Goal: Task Accomplishment & Management: Use online tool/utility

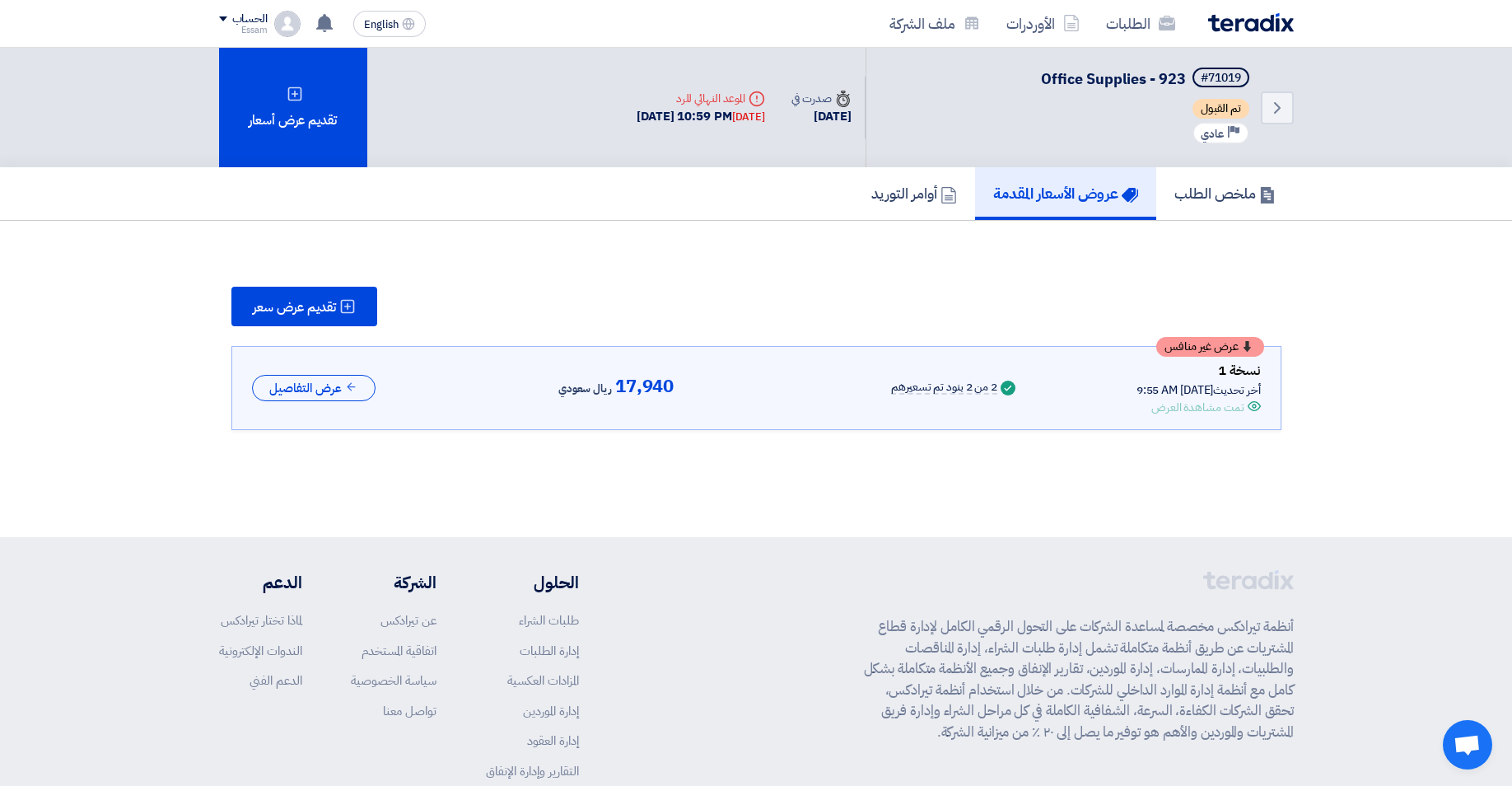
scroll to position [129, 0]
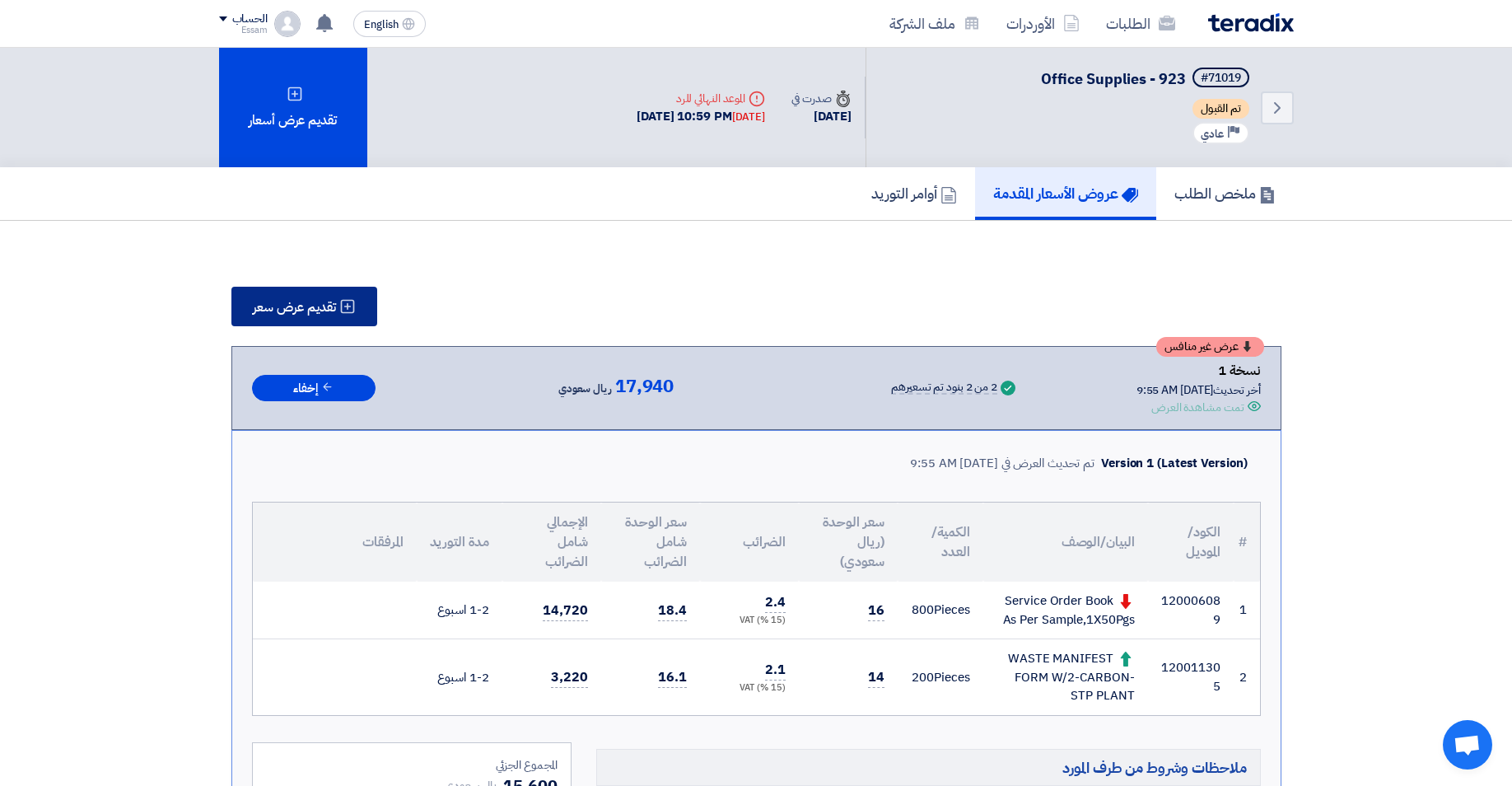
click at [281, 308] on span "تقديم عرض سعر" at bounding box center [294, 308] width 83 height 13
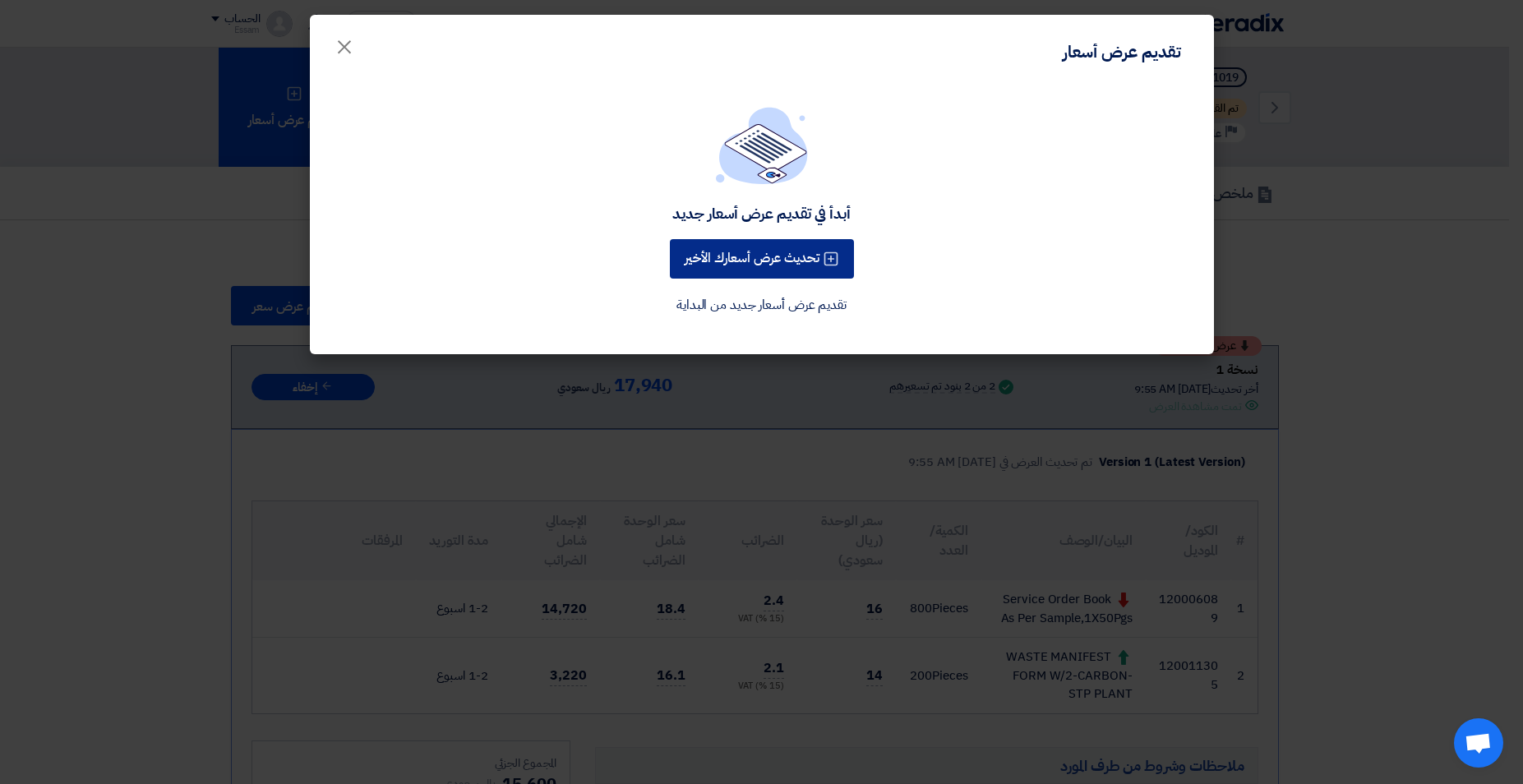
click at [775, 250] on button "تحديث عرض أسعارك الأخير" at bounding box center [762, 259] width 184 height 39
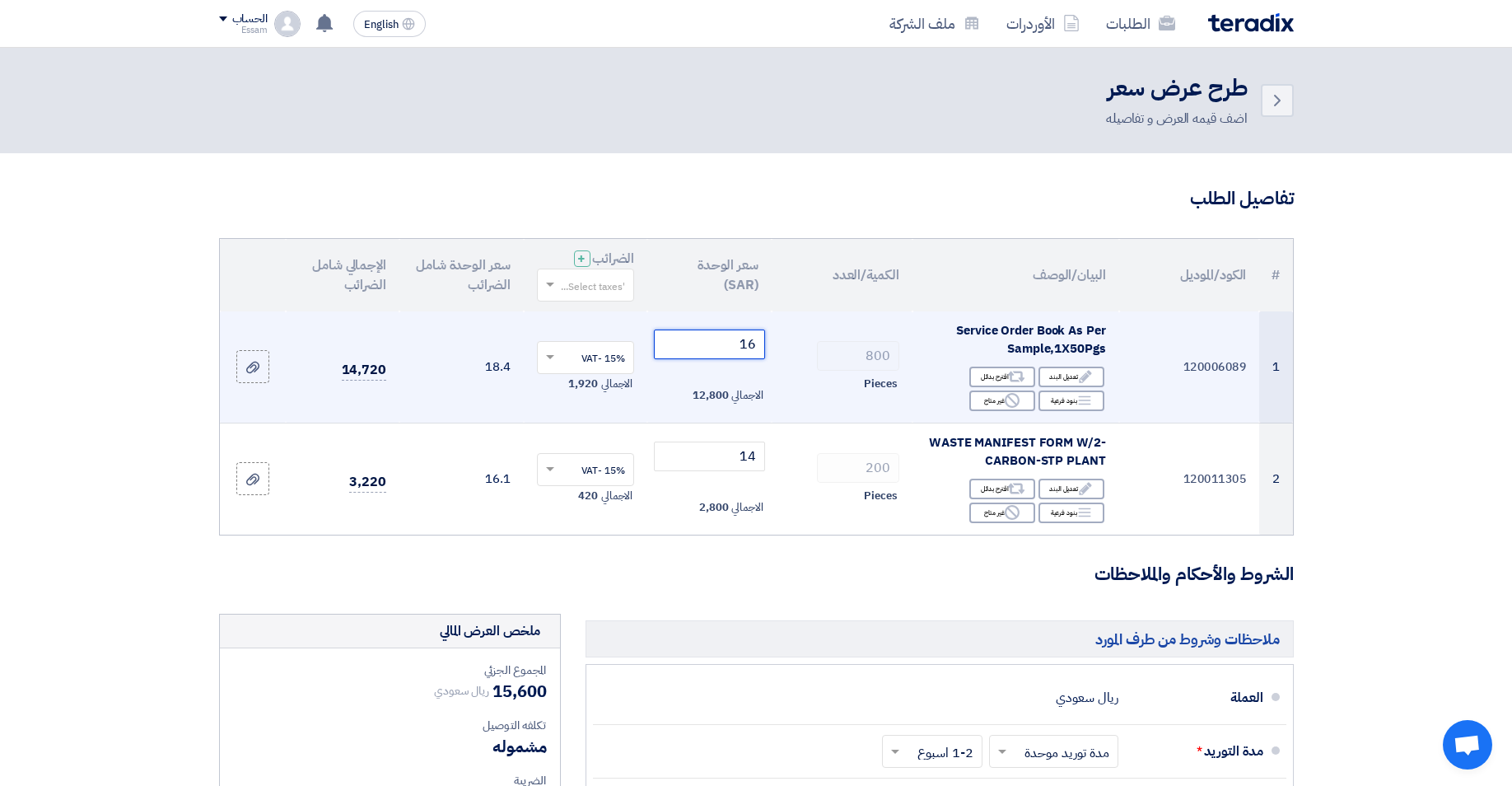
drag, startPoint x: 733, startPoint y: 351, endPoint x: 770, endPoint y: 351, distance: 37.0
click at [765, 351] on input "16" at bounding box center [709, 345] width 111 height 30
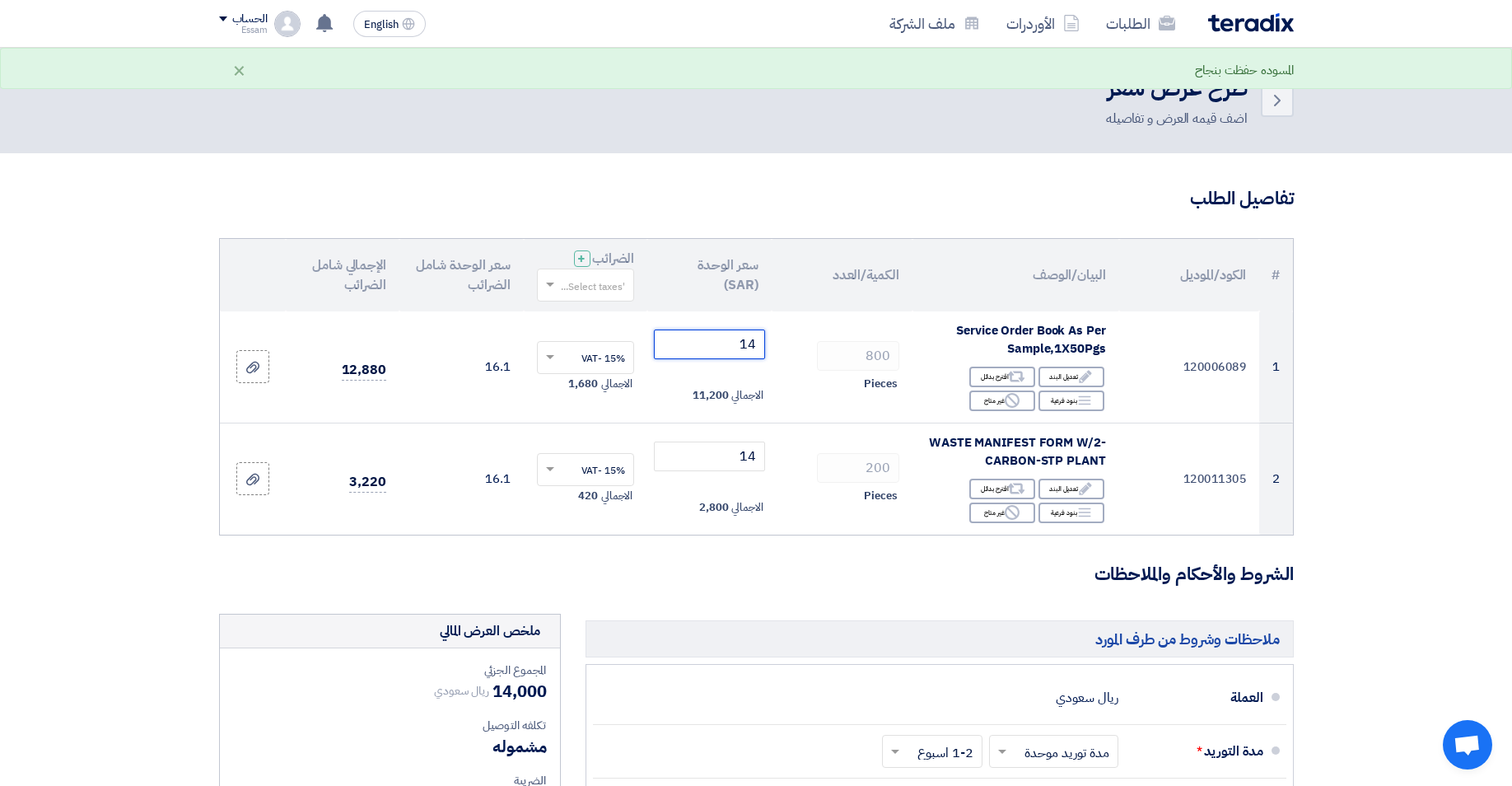
type input "14"
drag, startPoint x: 1420, startPoint y: 374, endPoint x: 1420, endPoint y: 396, distance: 22.0
click at [1420, 396] on section "تفاصيل الطلب # الكود/الموديل البيان/الوصف الكمية/العدد سعر الوحدة (SAR) الضرائب…" at bounding box center [756, 673] width 1512 height 1039
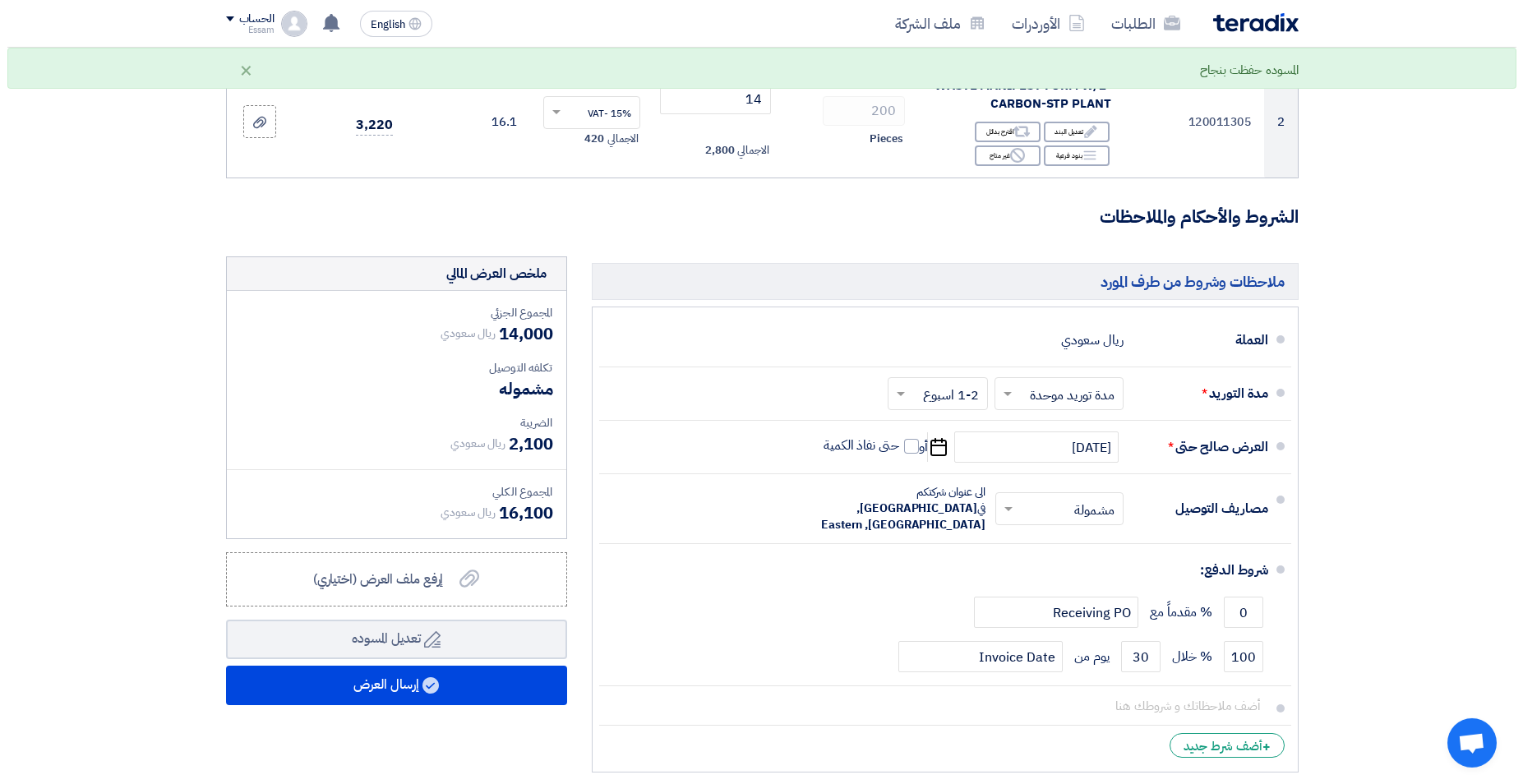
scroll to position [378, 0]
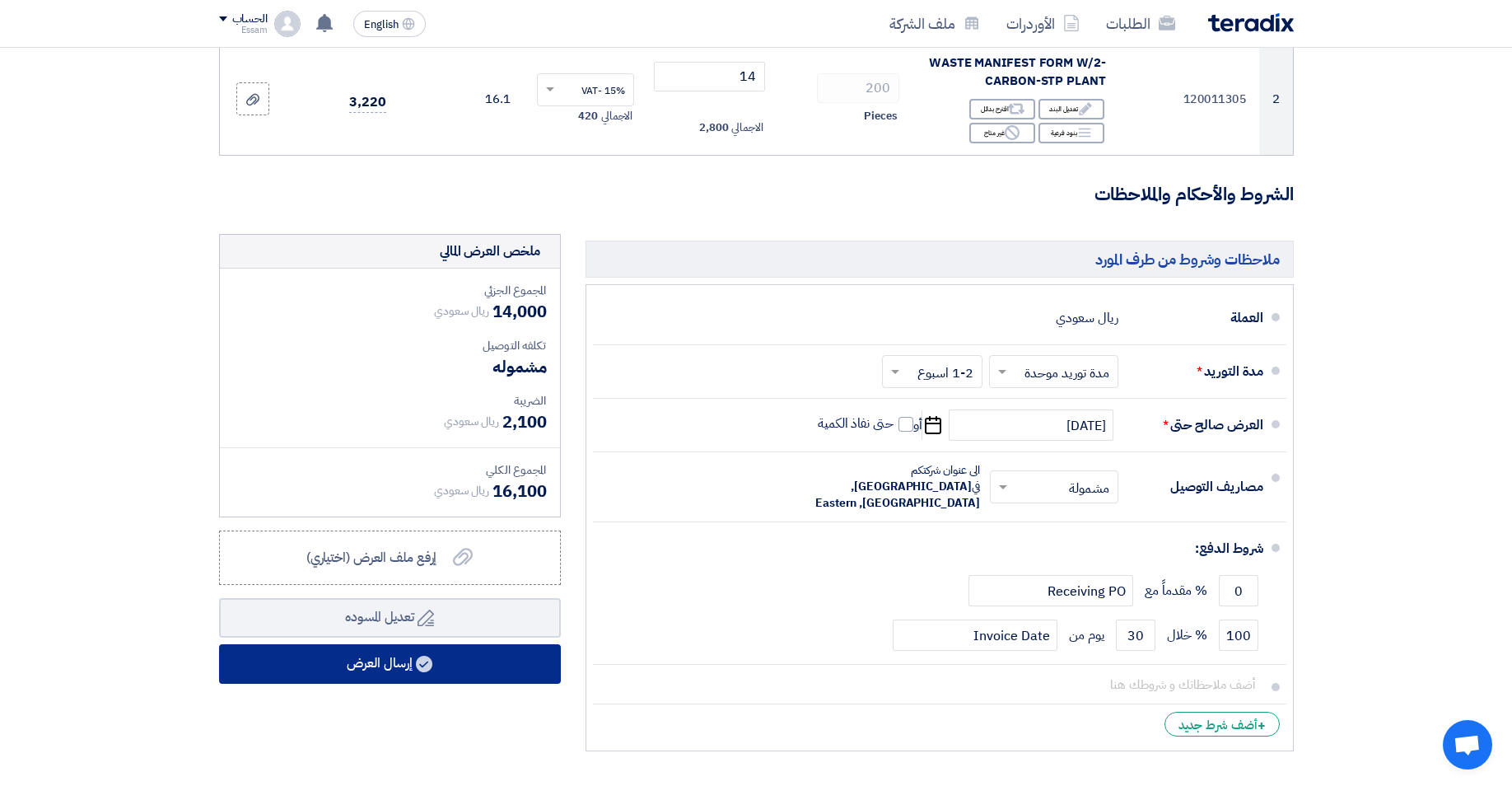
click at [379, 664] on button "إرسال العرض" at bounding box center [390, 664] width 342 height 40
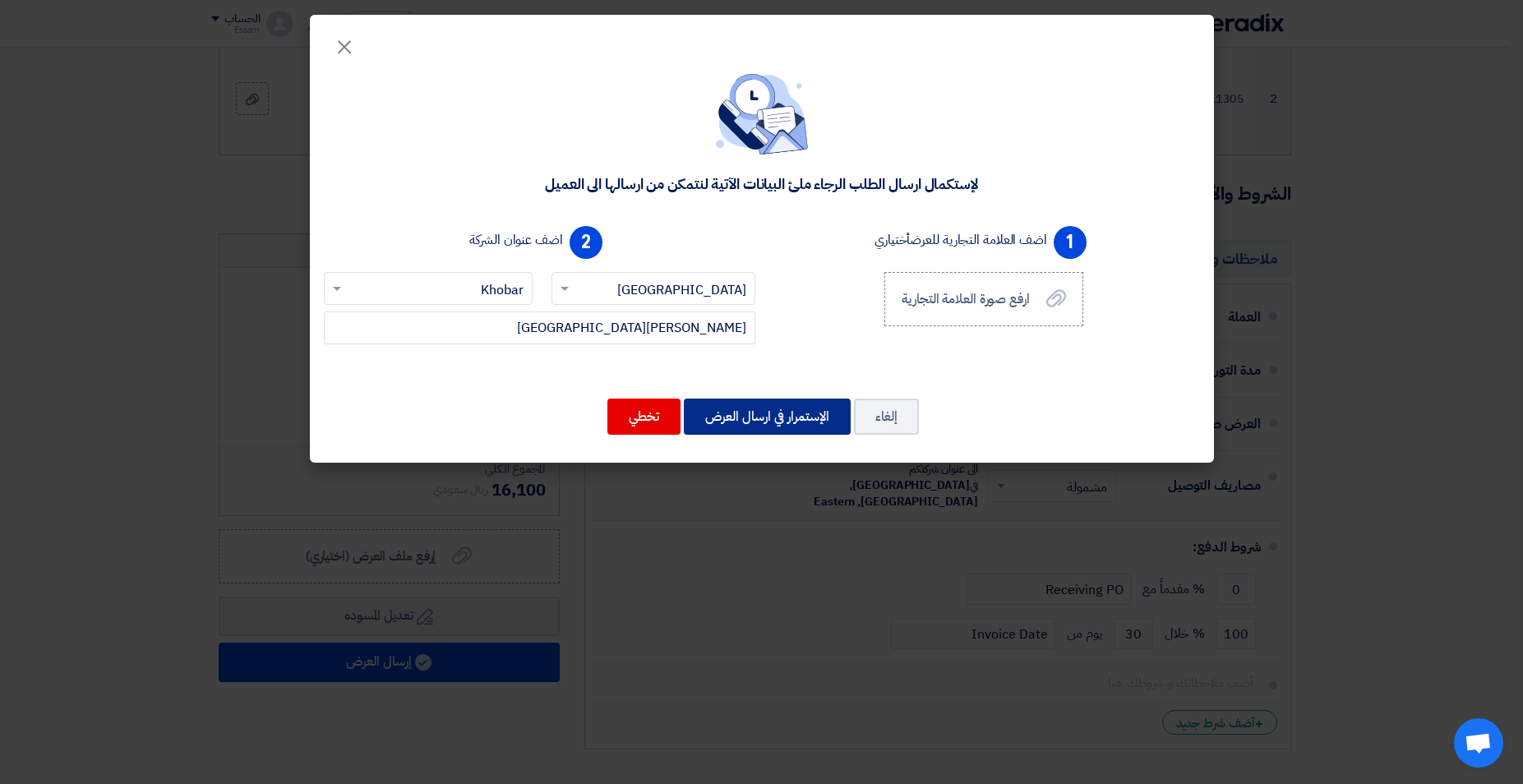
click at [773, 421] on button "الإستمرار في ارسال العرض" at bounding box center [767, 416] width 167 height 36
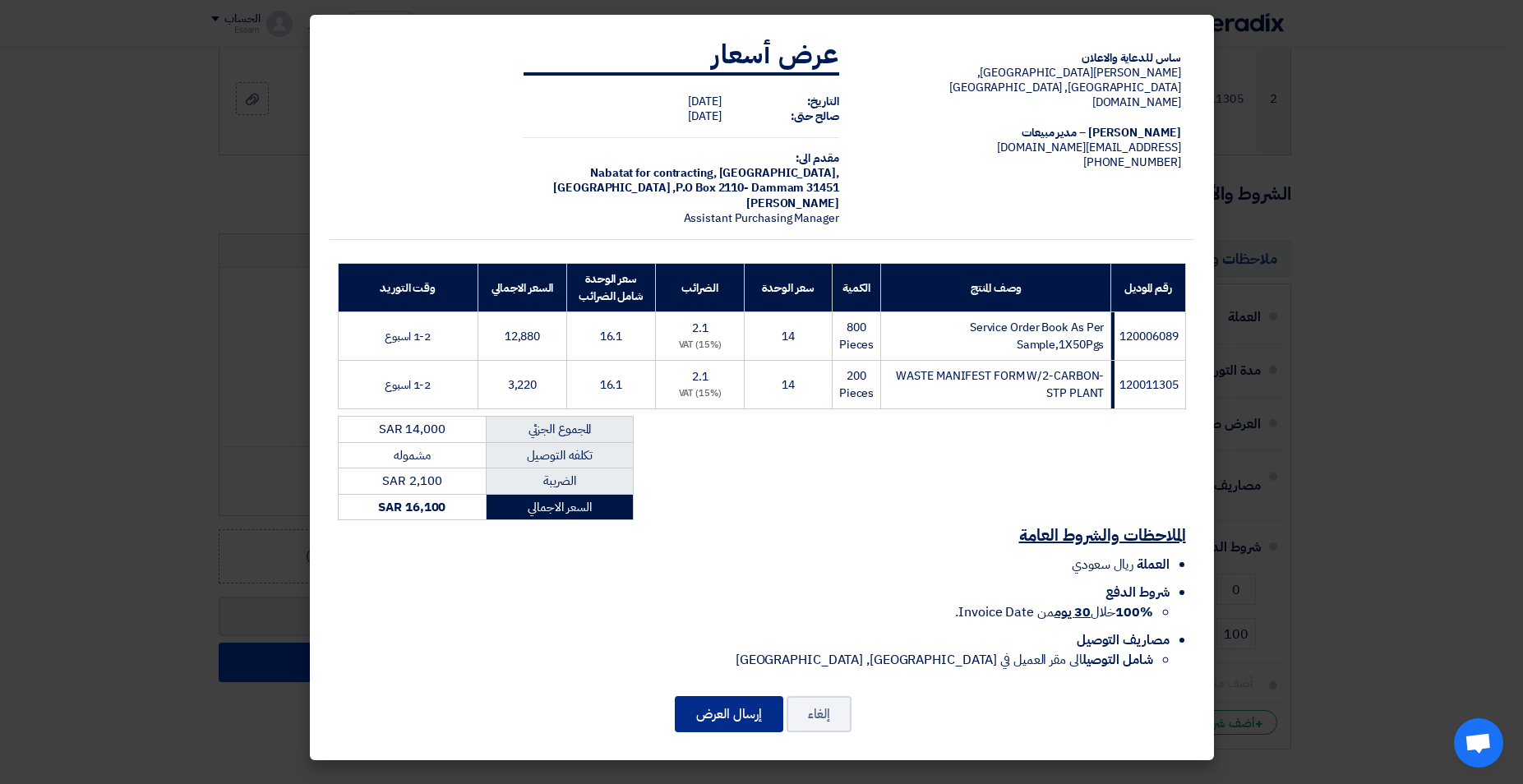
click at [726, 719] on button "إرسال العرض" at bounding box center [729, 714] width 109 height 36
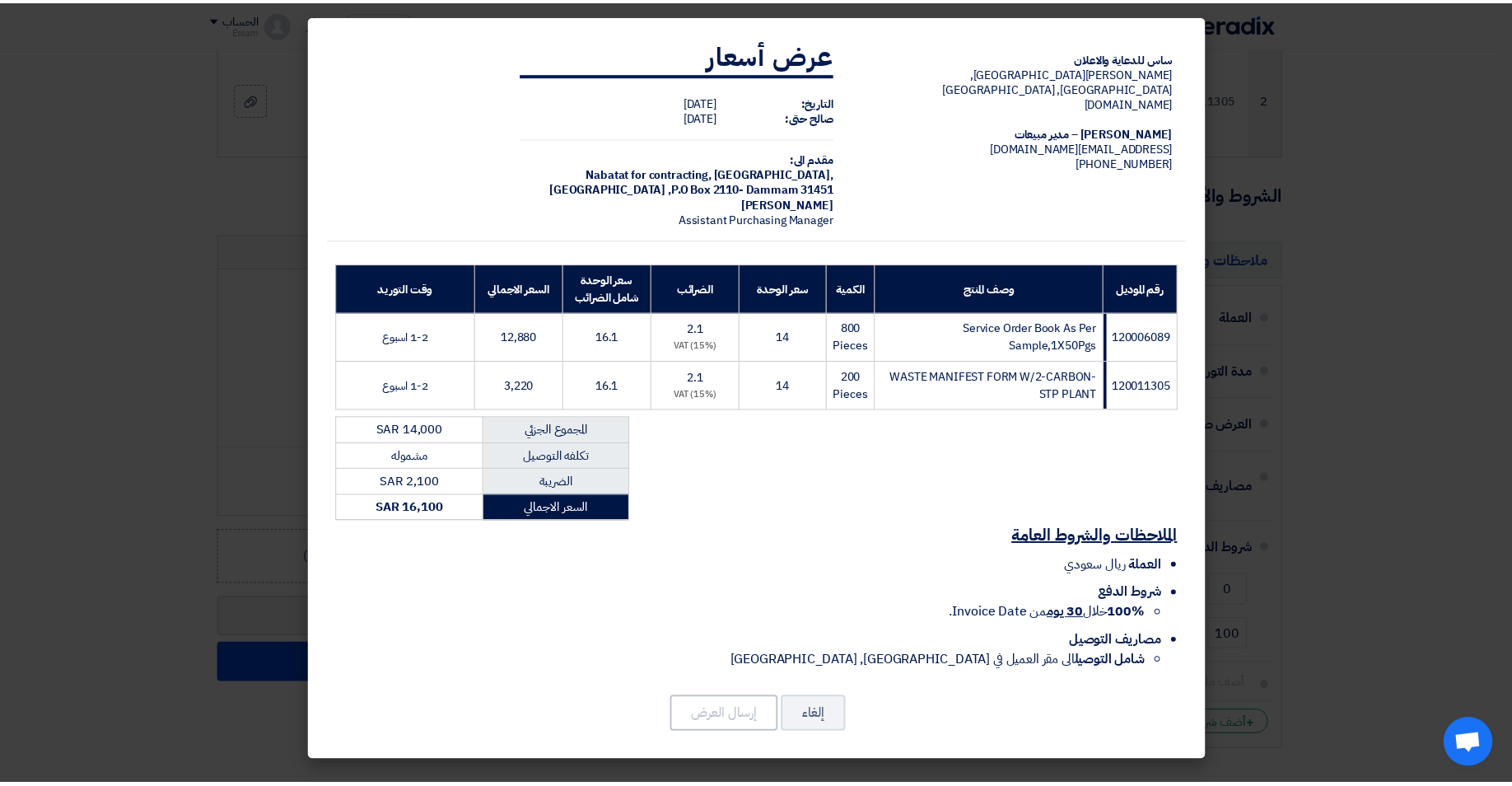
scroll to position [0, 0]
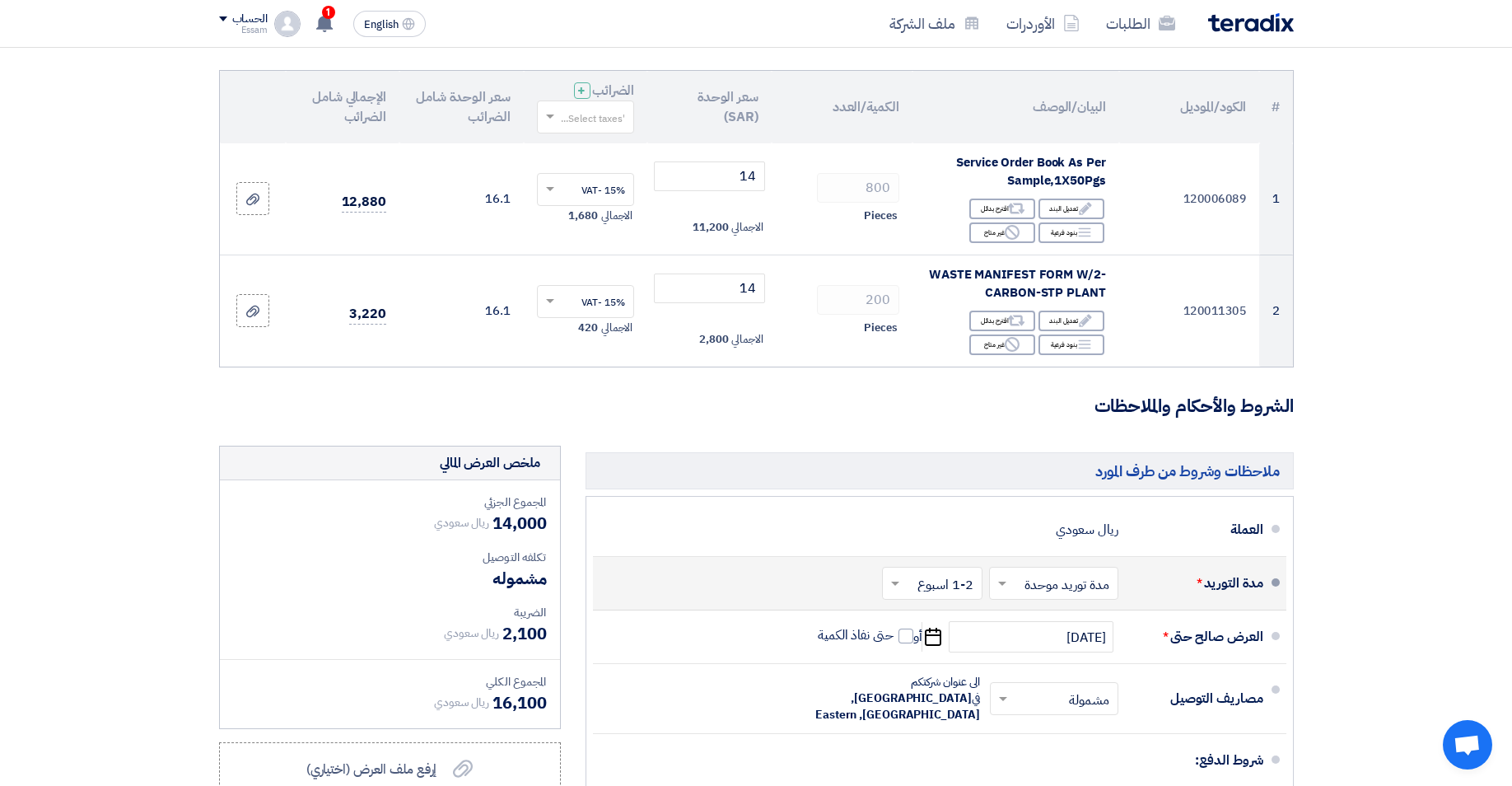
scroll to position [84, 0]
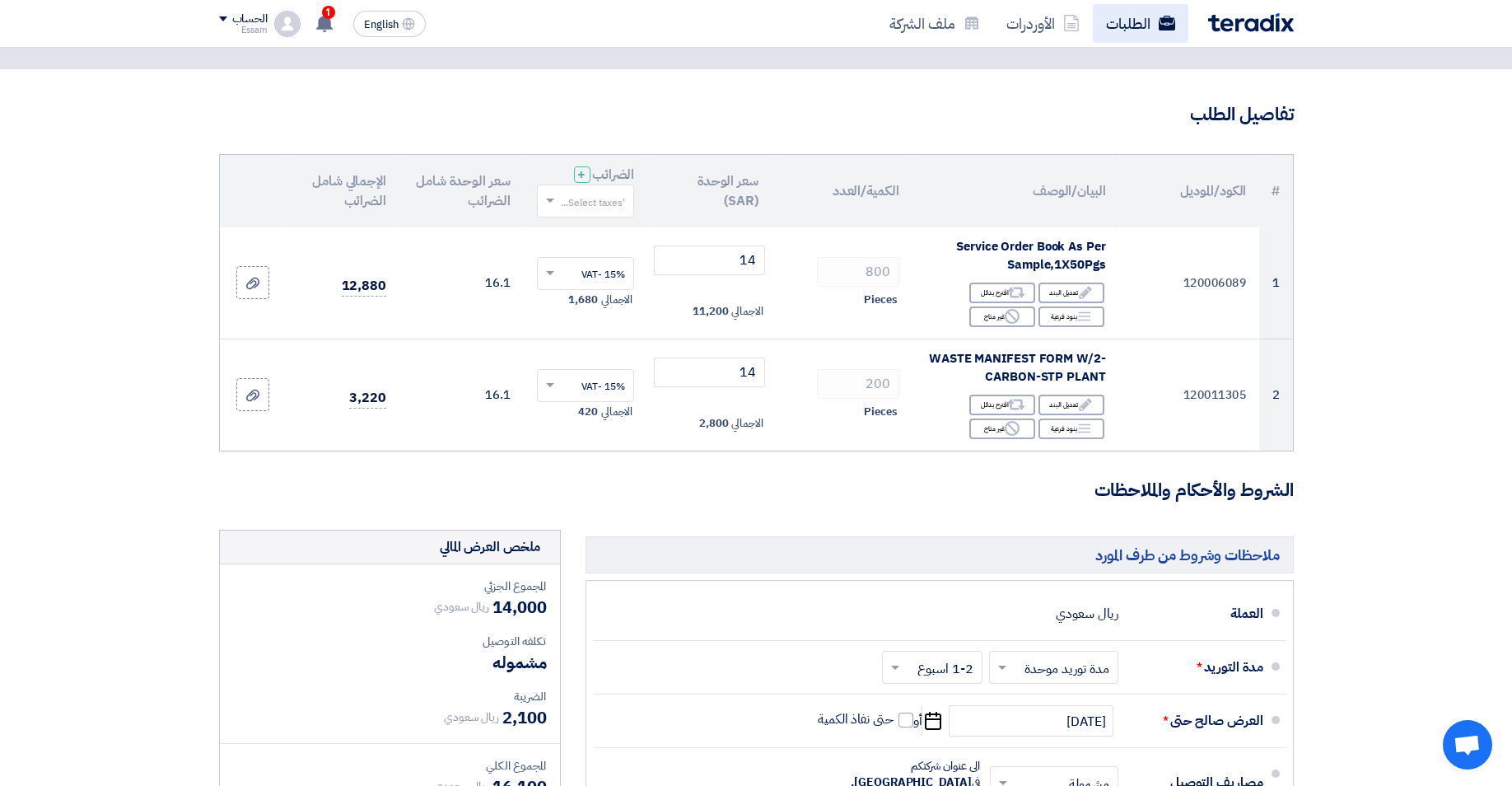
click at [1123, 26] on link "الطلبات" at bounding box center [1140, 23] width 96 height 39
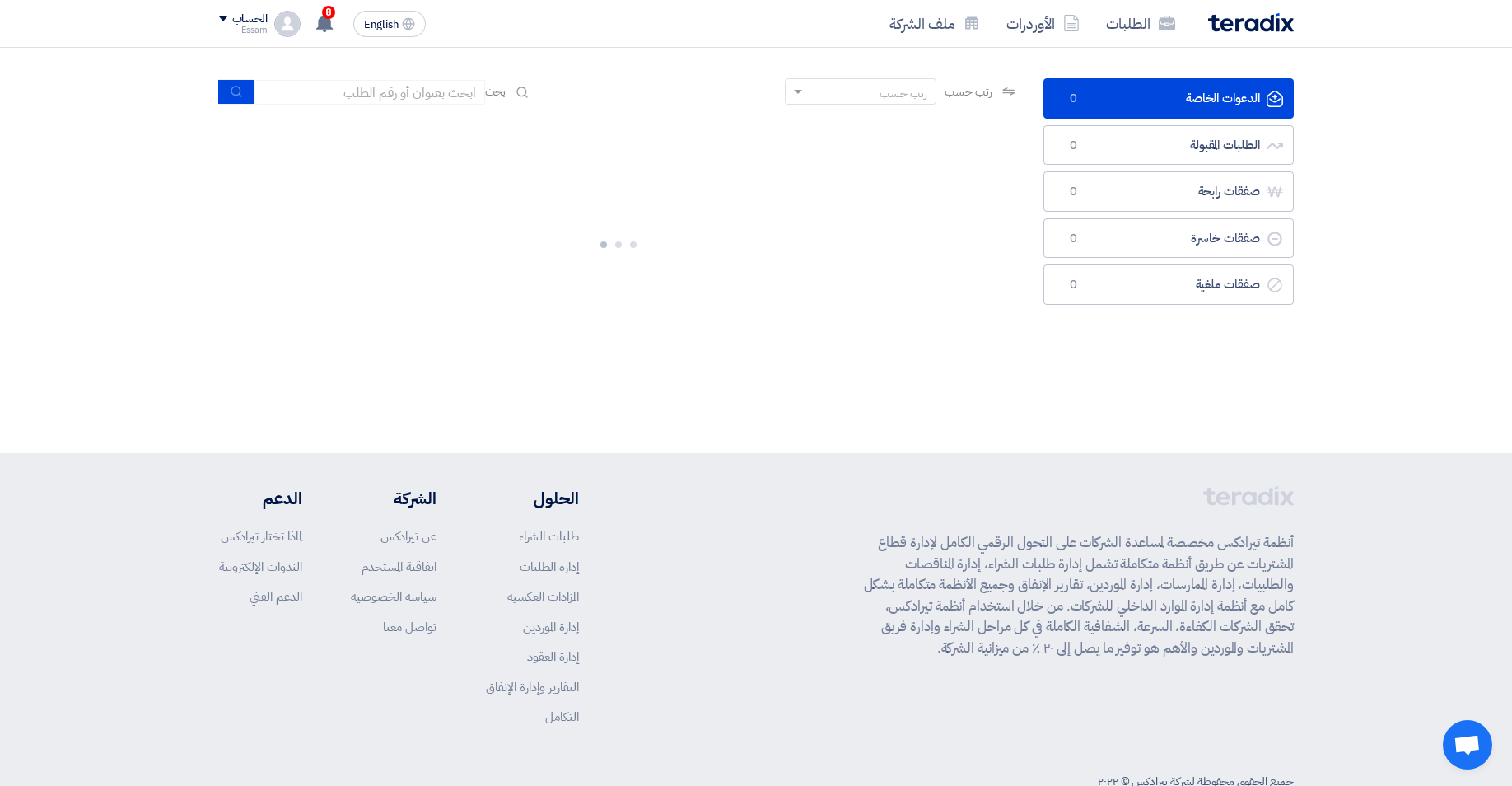
scroll to position [0, 0]
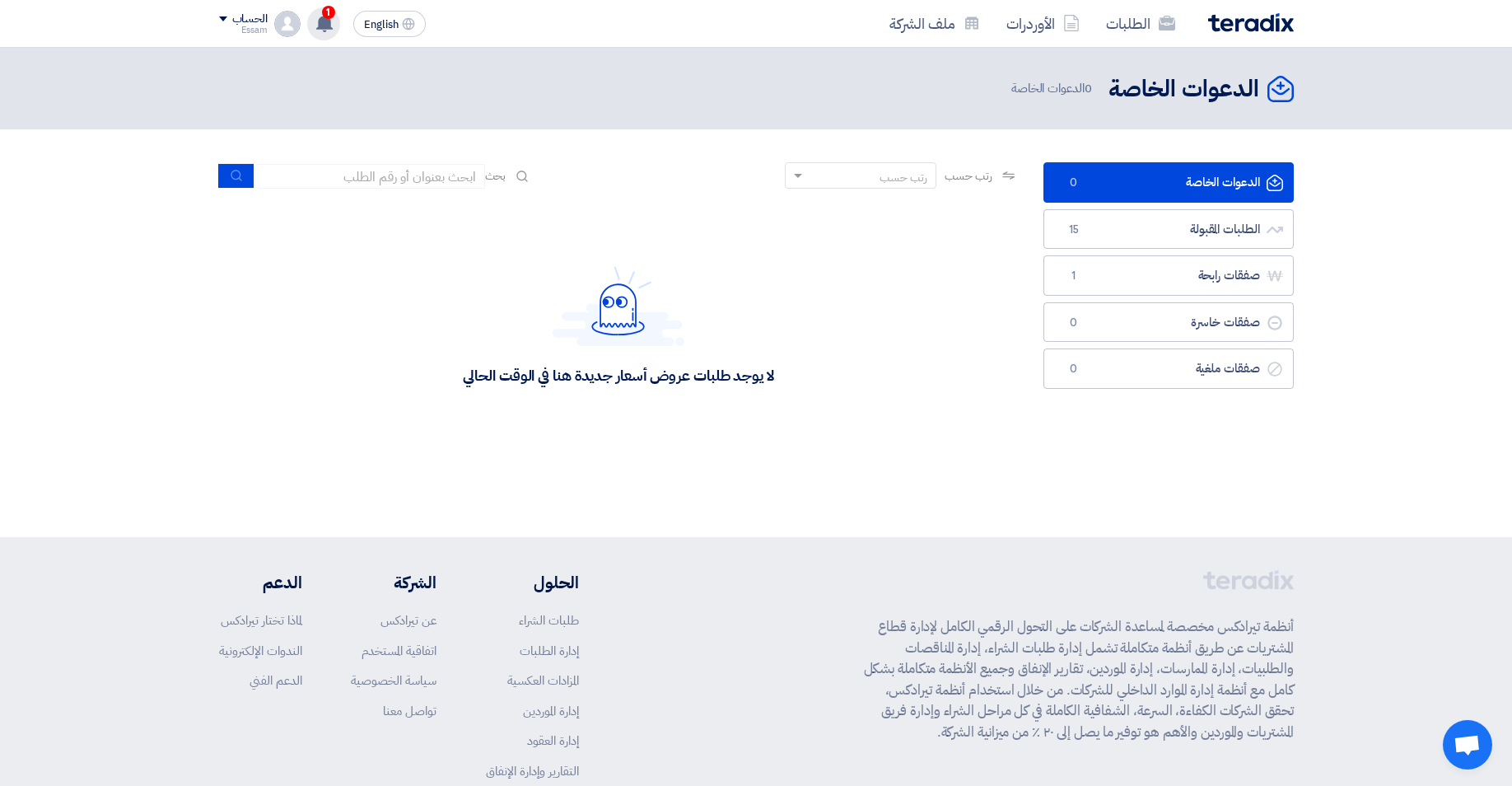
click at [329, 22] on use at bounding box center [325, 23] width 16 height 18
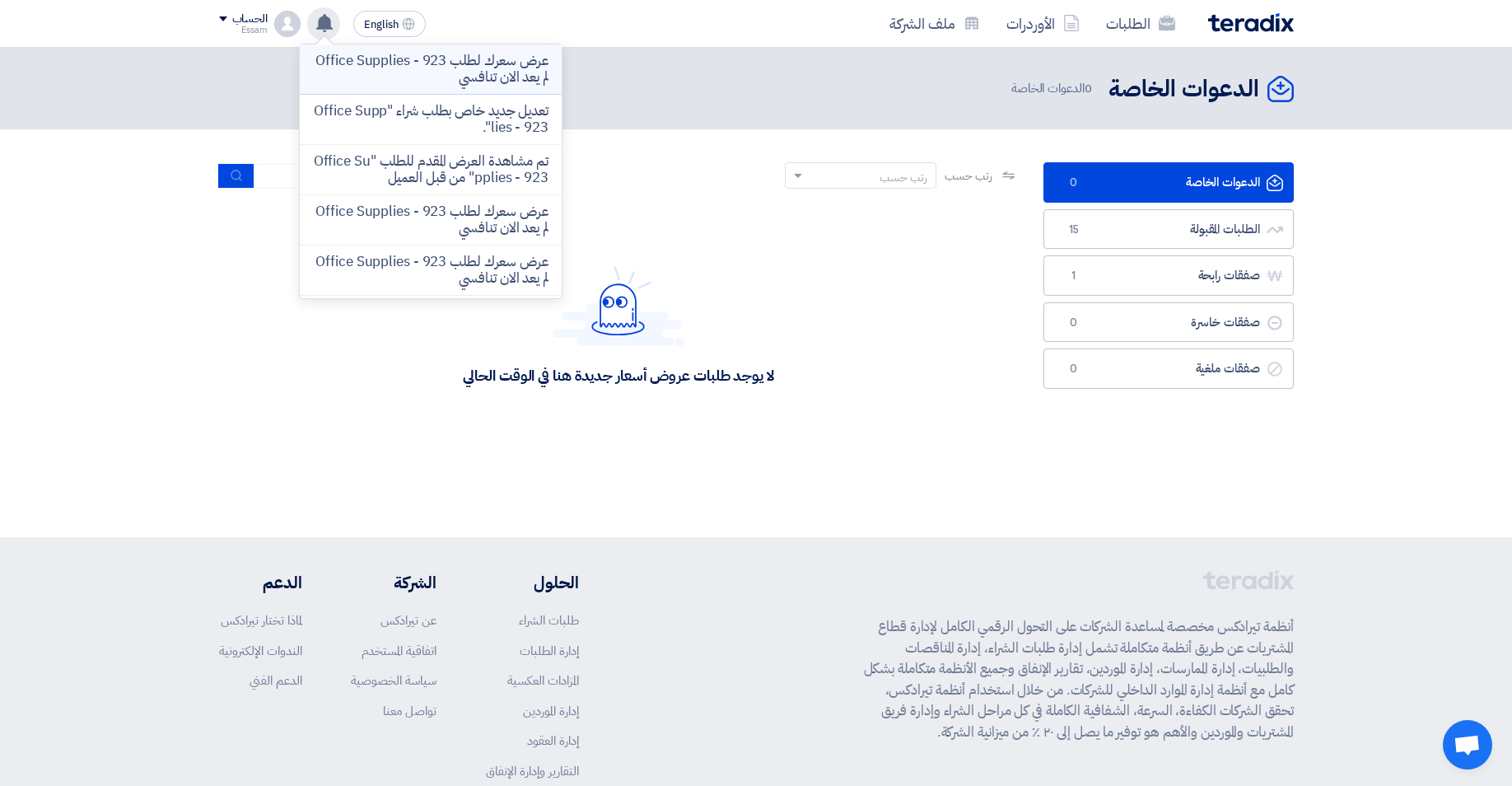
click at [427, 73] on p "عرض سعرك لطلب Office Supplies - 923 لم يعد الان تنافسي" at bounding box center [431, 69] width 236 height 33
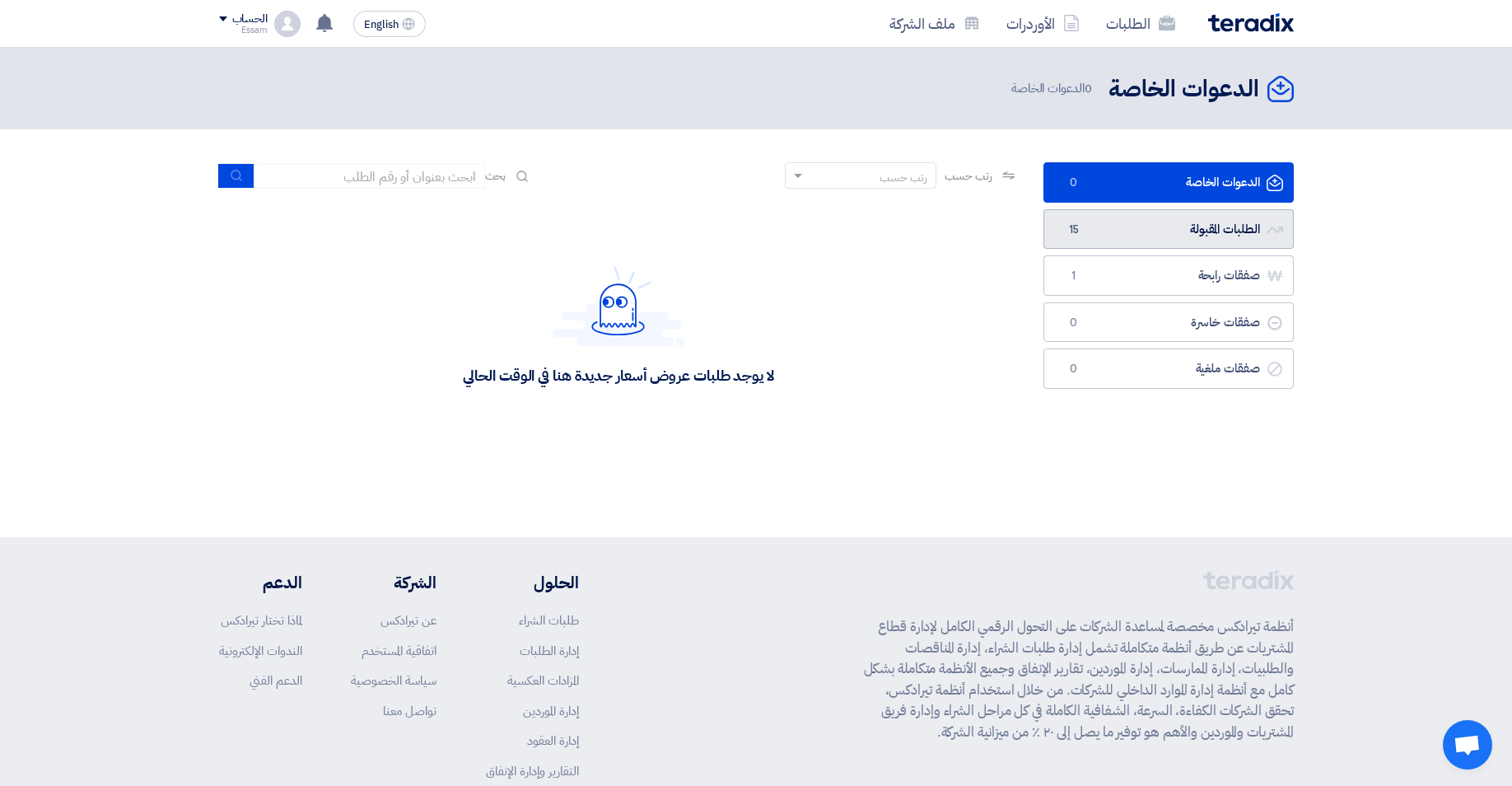
click at [1216, 228] on link "الطلبات المقبولة الطلبات المقبولة 15" at bounding box center [1169, 229] width 251 height 40
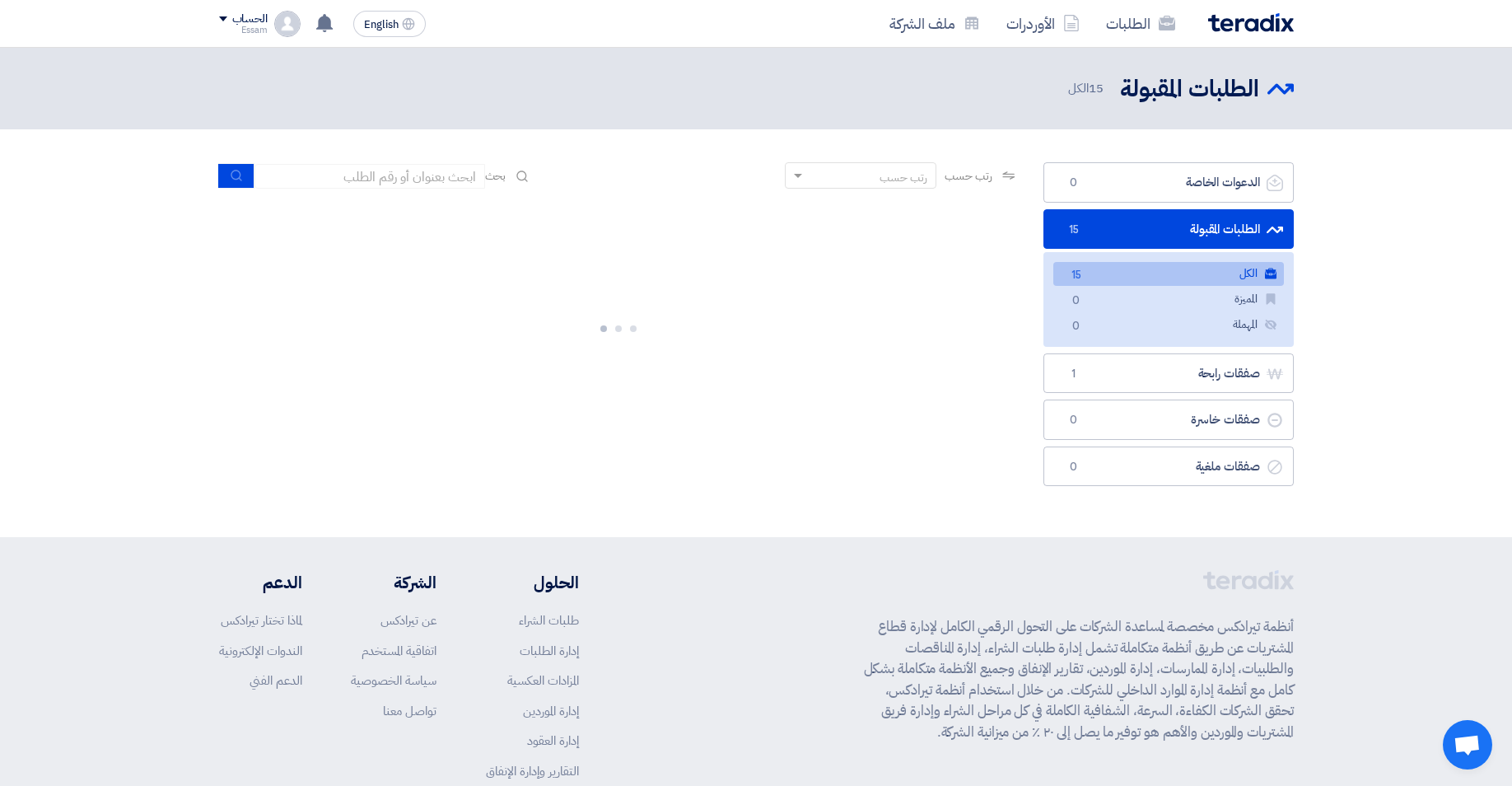
click at [1226, 276] on link "الكل الكل 15" at bounding box center [1169, 274] width 231 height 24
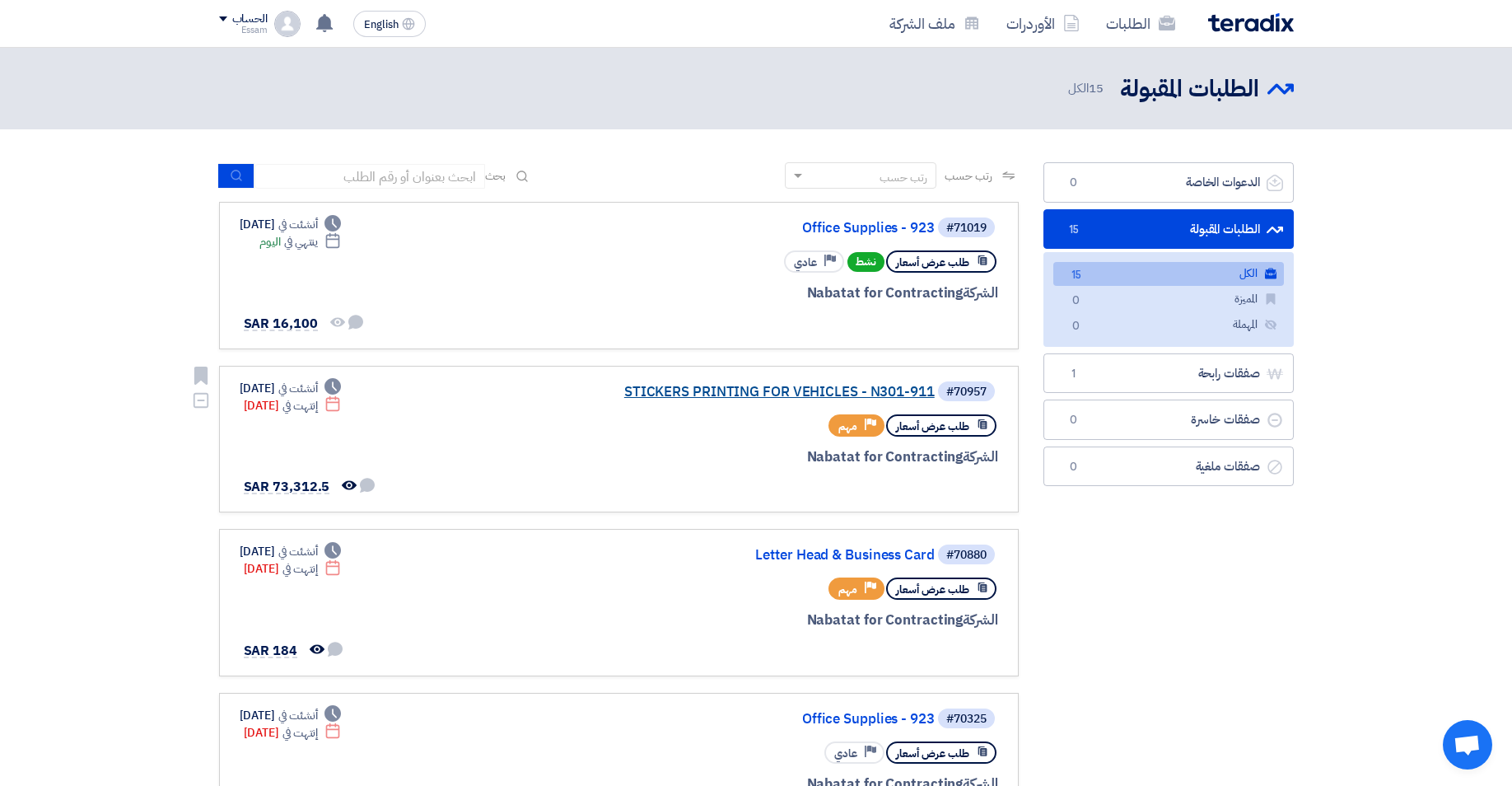
click at [786, 388] on link "STICKERS PRINTING FOR VEHICLES - N301-911" at bounding box center [770, 392] width 330 height 15
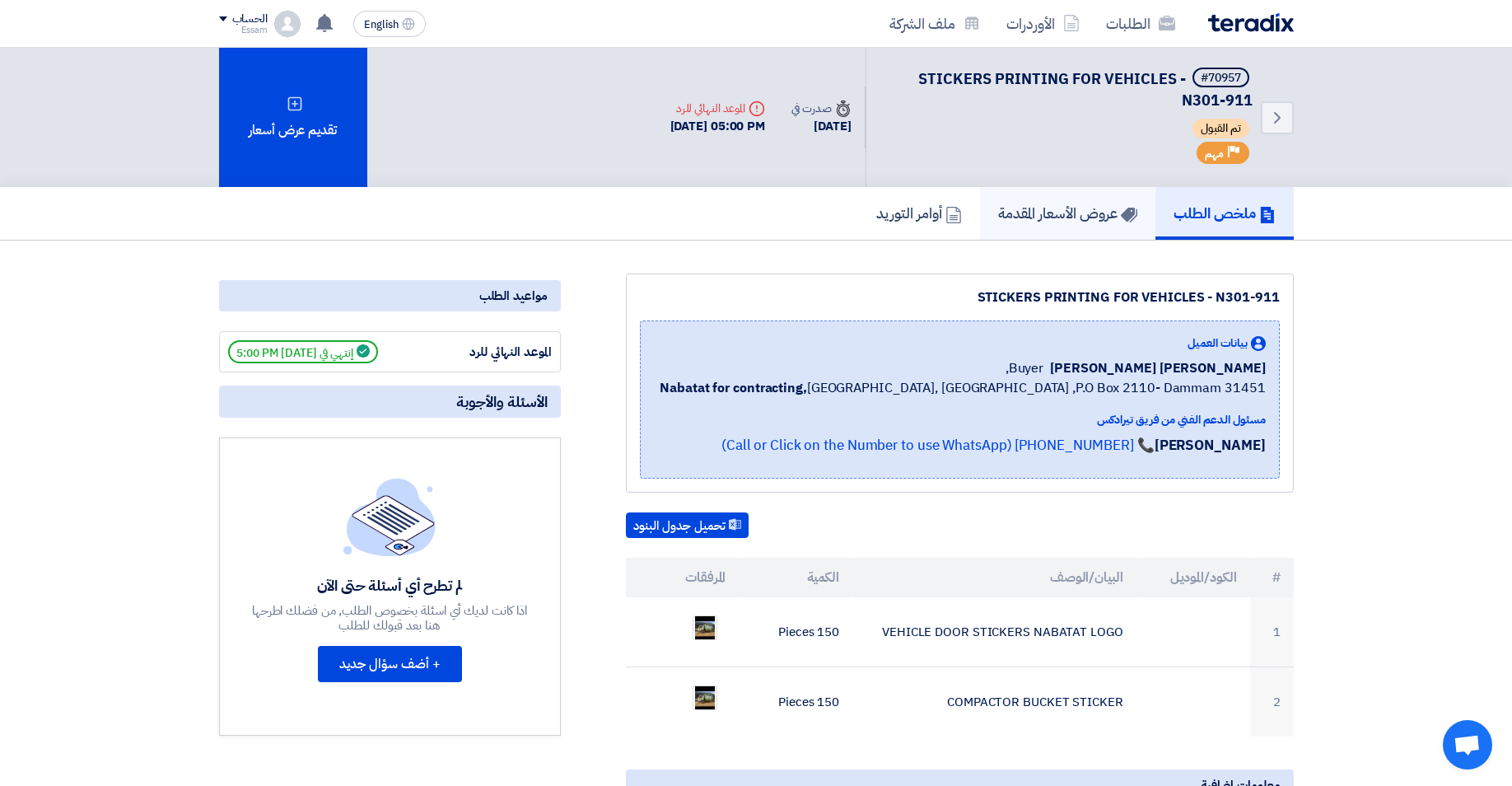
click at [1023, 207] on h5 "عروض الأسعار المقدمة" at bounding box center [1068, 213] width 139 height 19
